Goal: Task Accomplishment & Management: Use online tool/utility

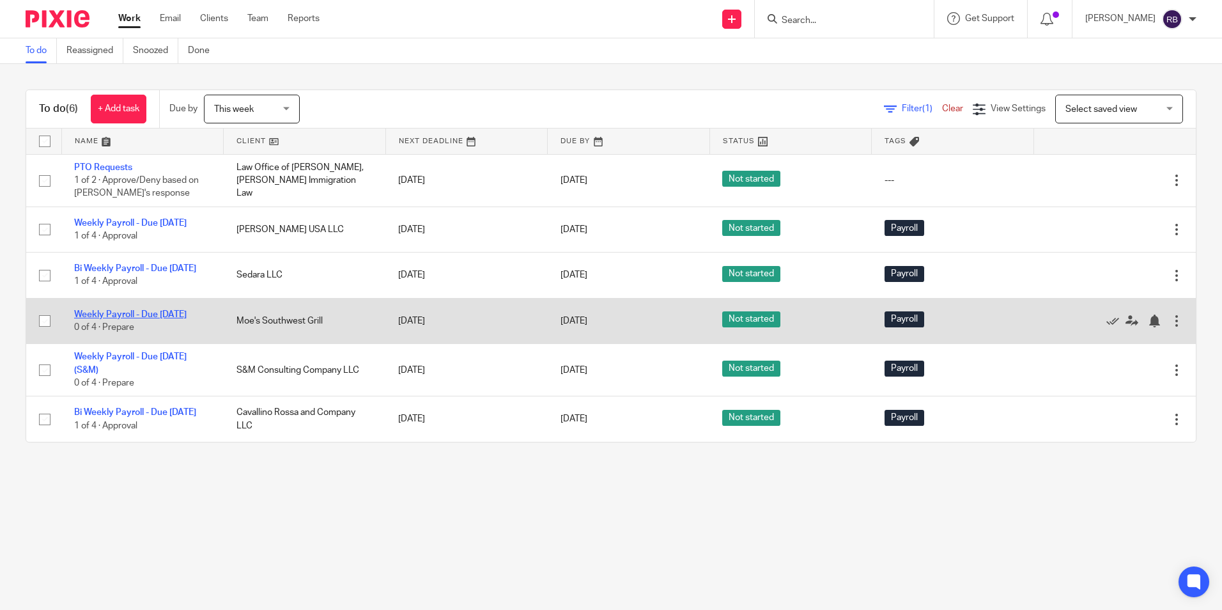
click at [125, 319] on link "Weekly Payroll - Due [DATE]" at bounding box center [130, 314] width 113 height 9
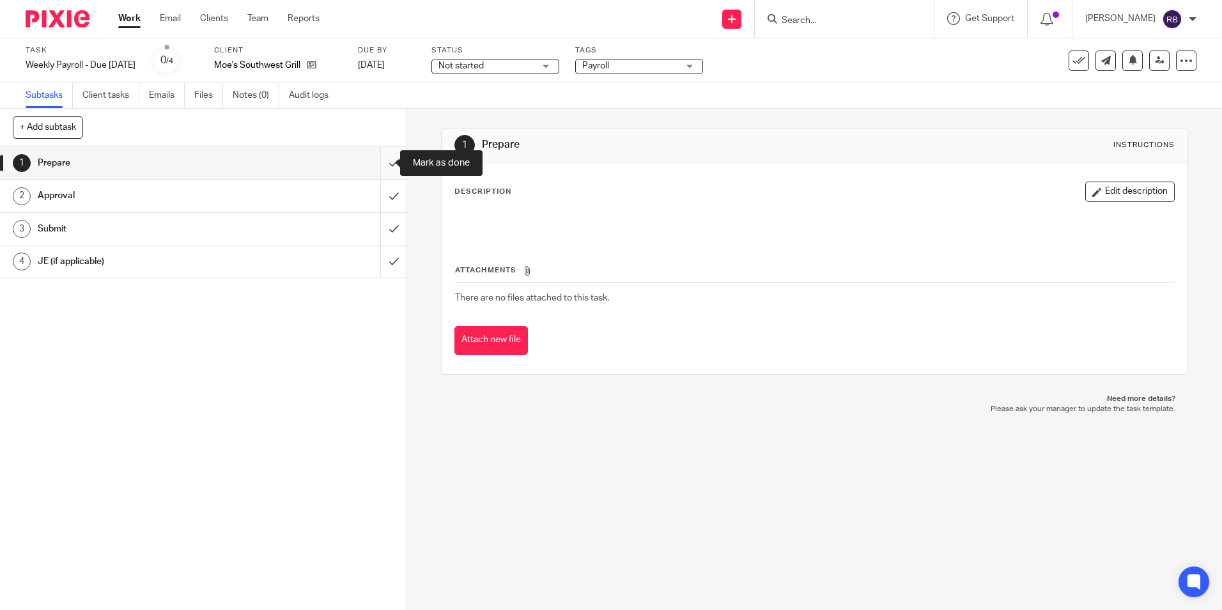
click at [384, 160] on input "submit" at bounding box center [203, 163] width 407 height 32
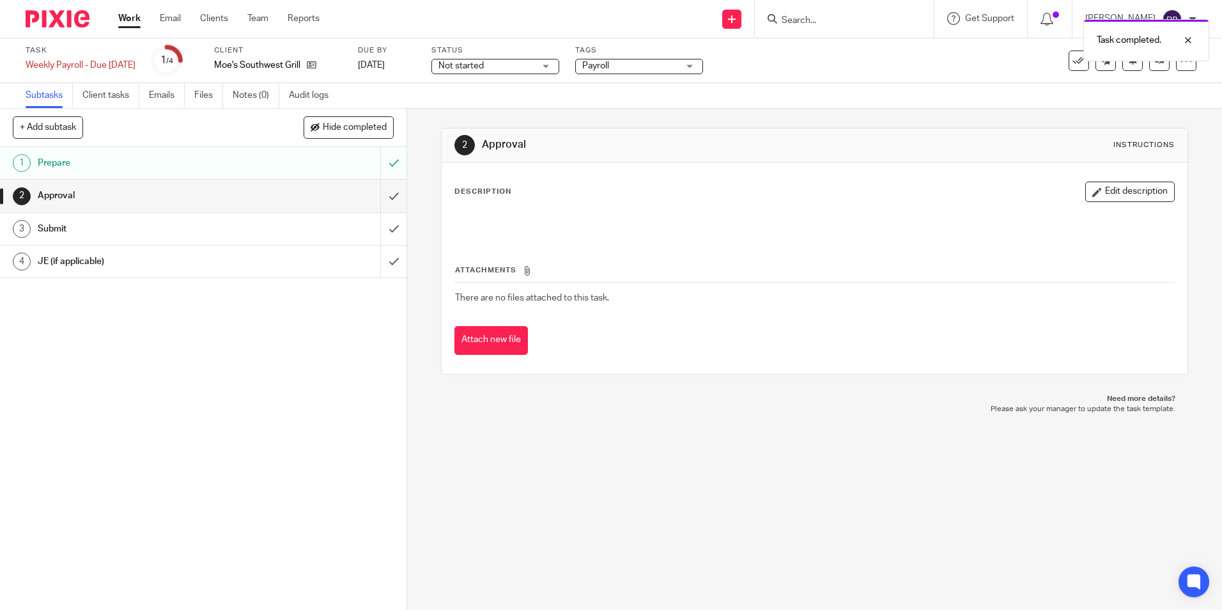
click at [126, 22] on link "Work" at bounding box center [129, 18] width 22 height 13
